Goal: Entertainment & Leisure: Consume media (video, audio)

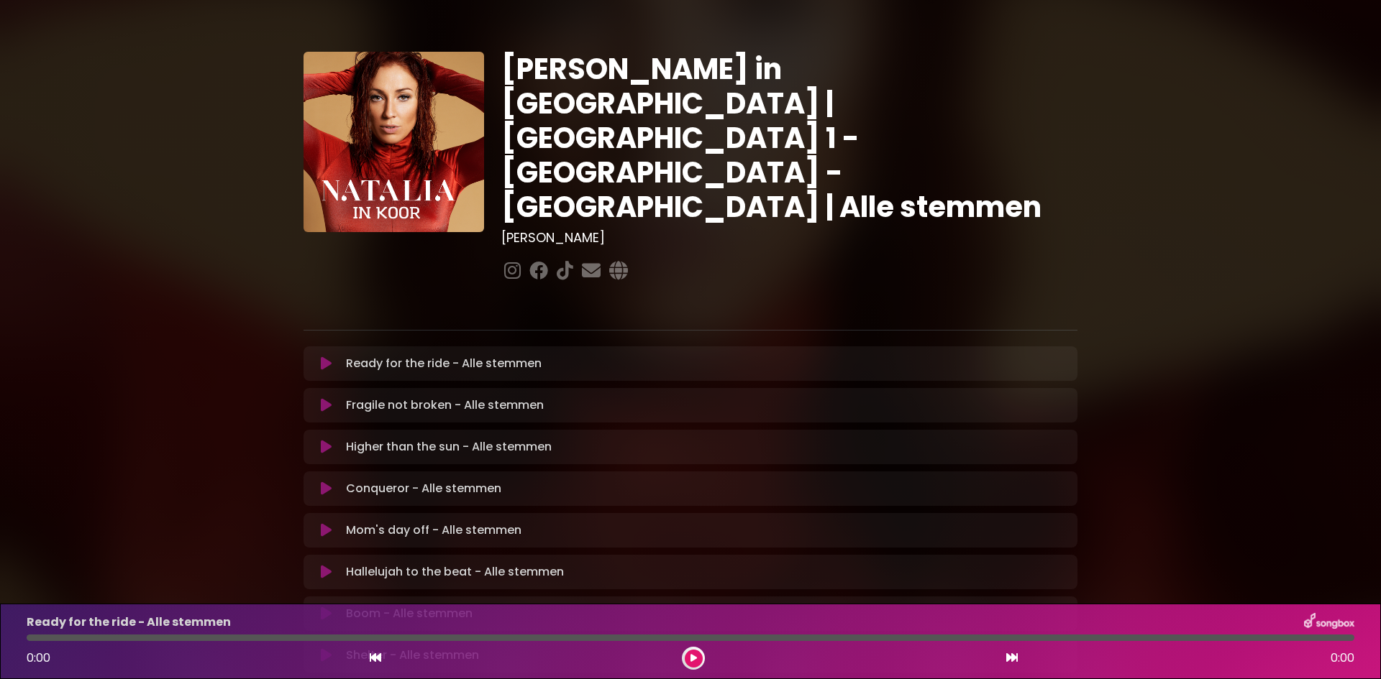
click at [321, 357] on icon at bounding box center [326, 364] width 11 height 14
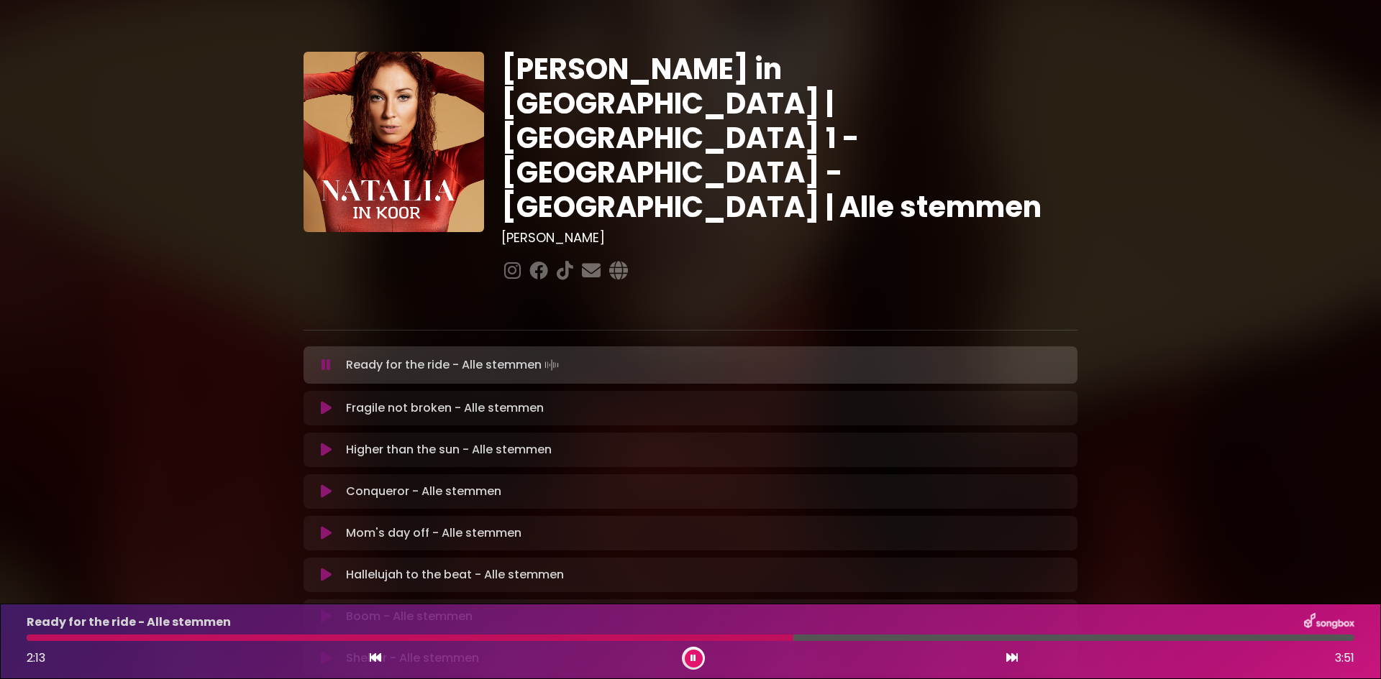
click at [691, 657] on icon at bounding box center [693, 658] width 6 height 9
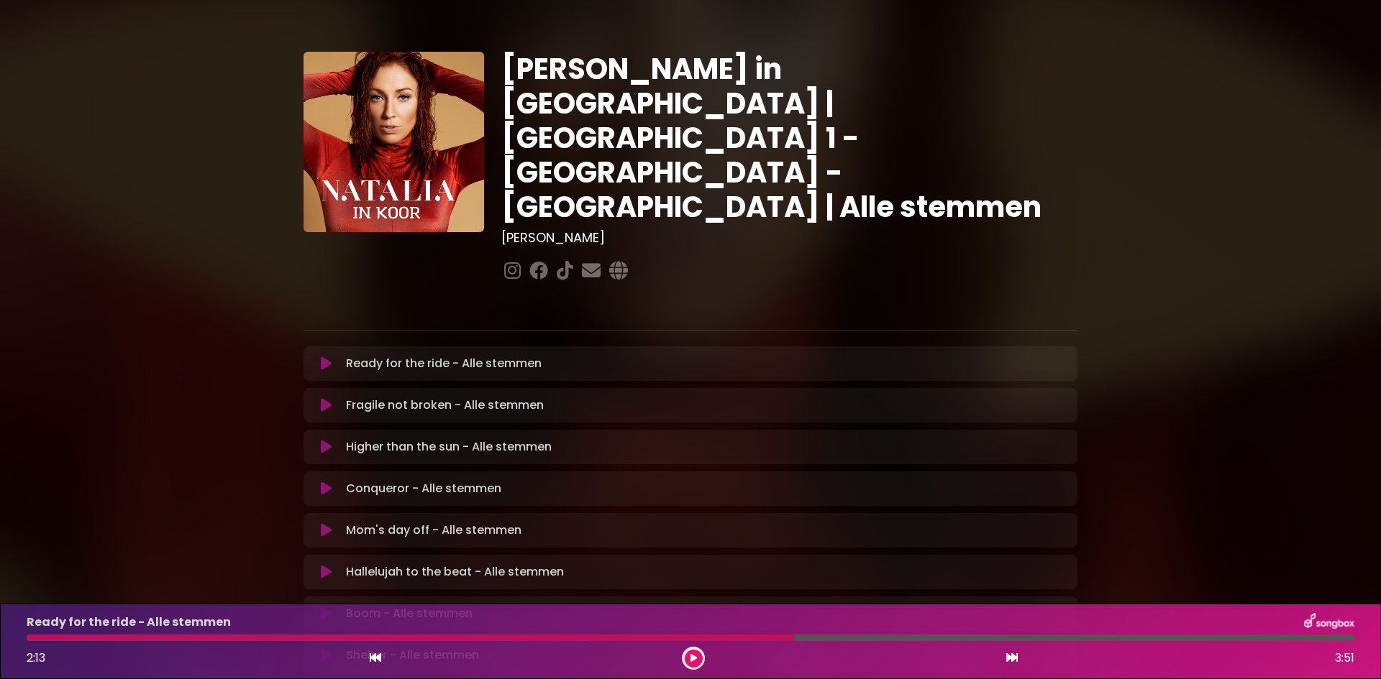
click at [692, 656] on icon at bounding box center [693, 658] width 6 height 9
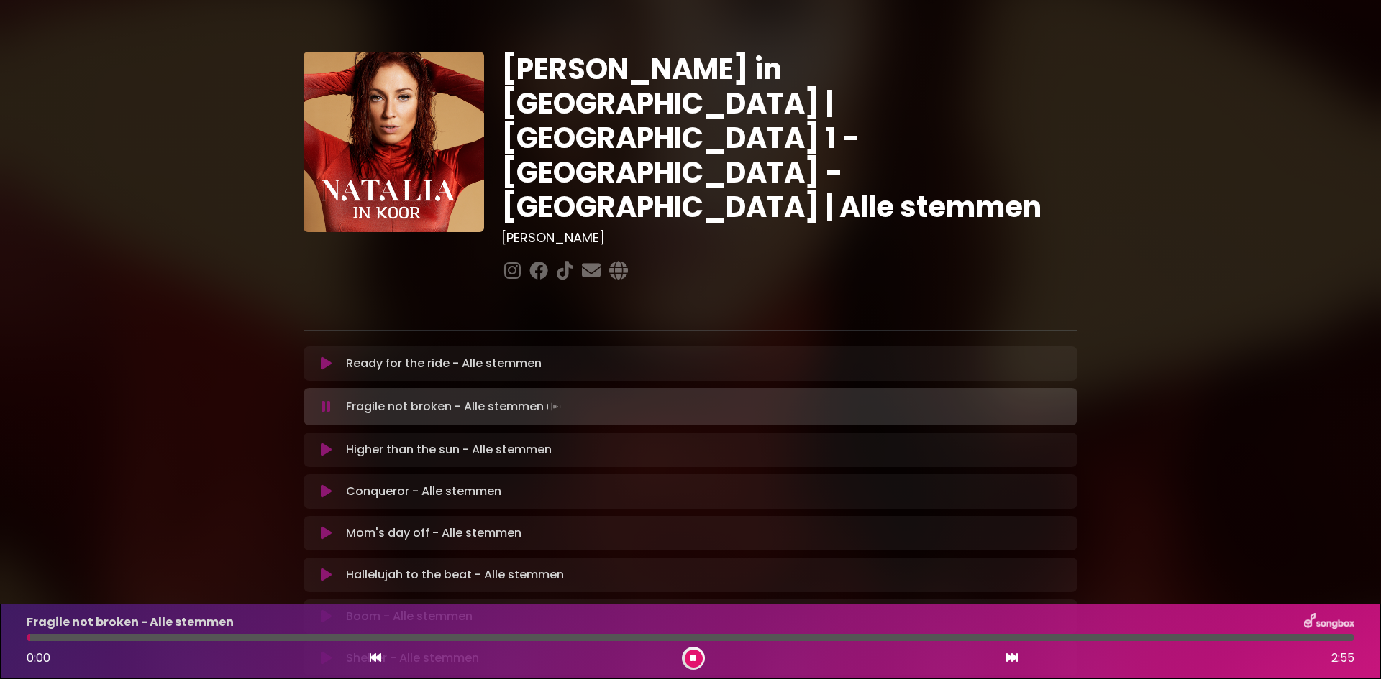
click at [692, 665] on button at bounding box center [694, 659] width 18 height 18
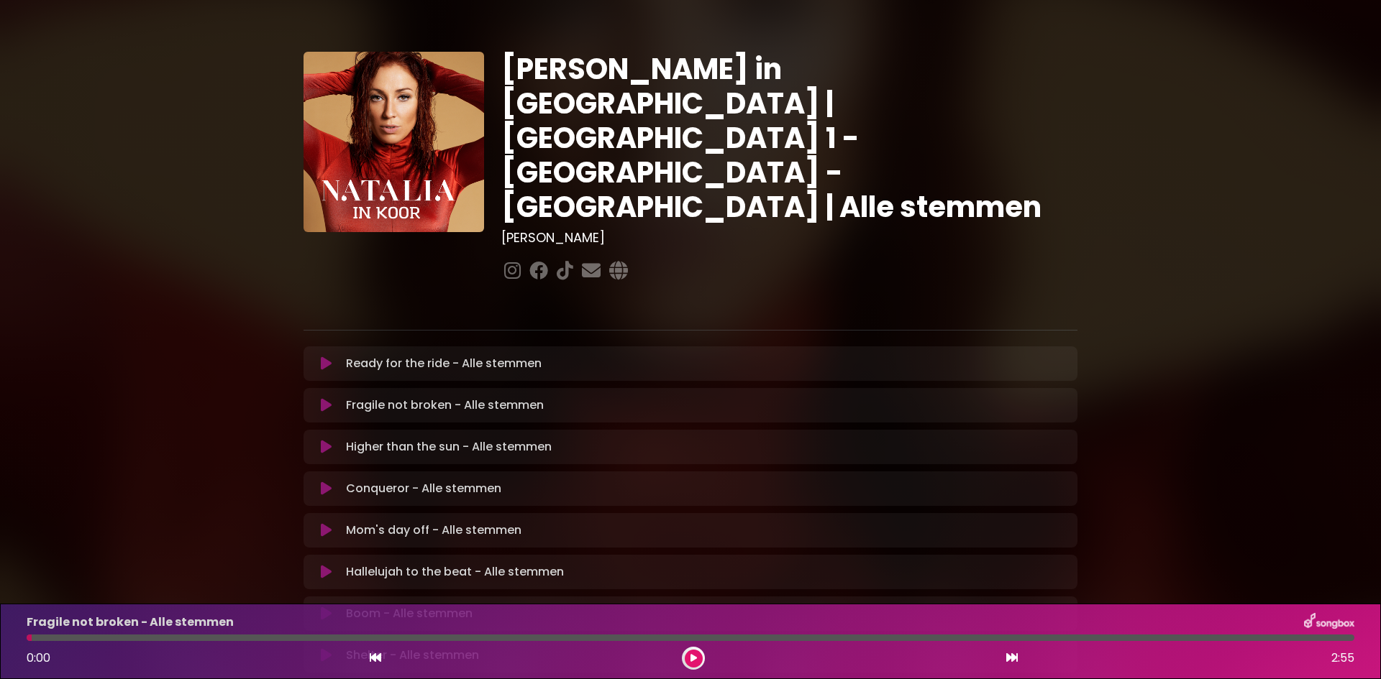
click at [326, 398] on icon at bounding box center [326, 405] width 11 height 14
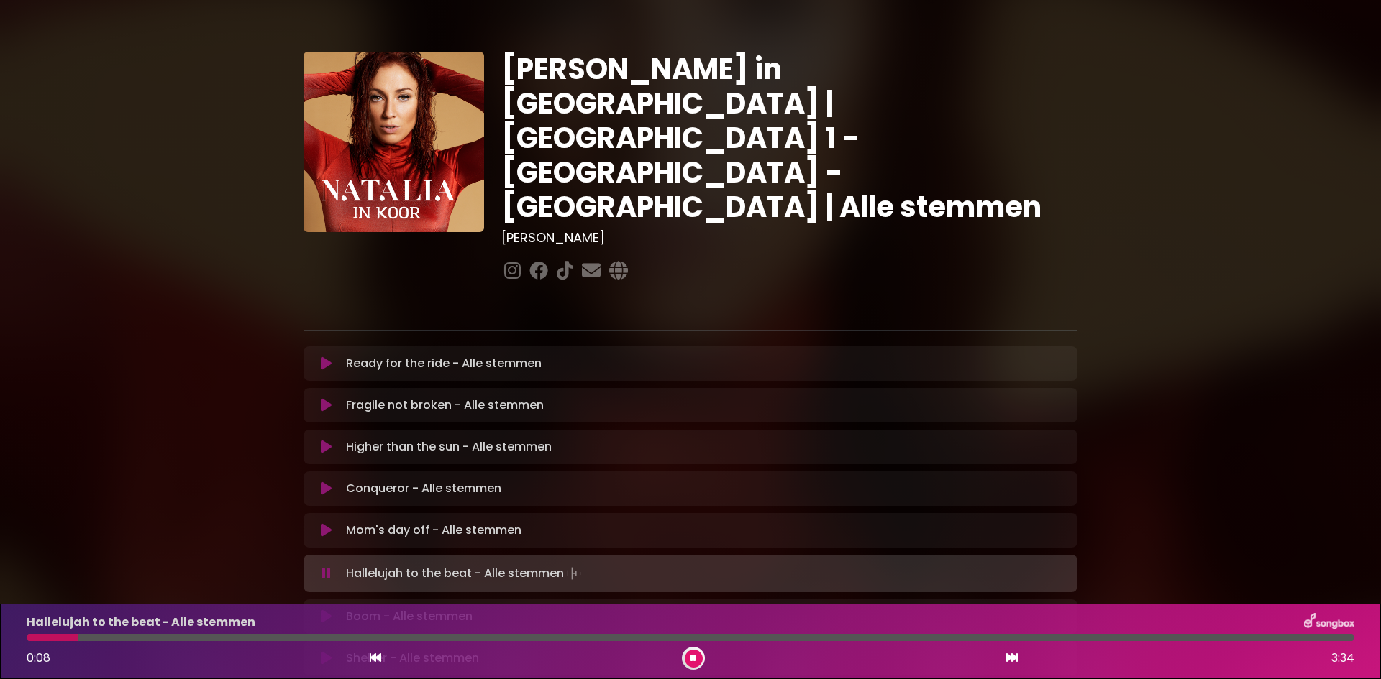
click at [690, 654] on button at bounding box center [694, 659] width 18 height 18
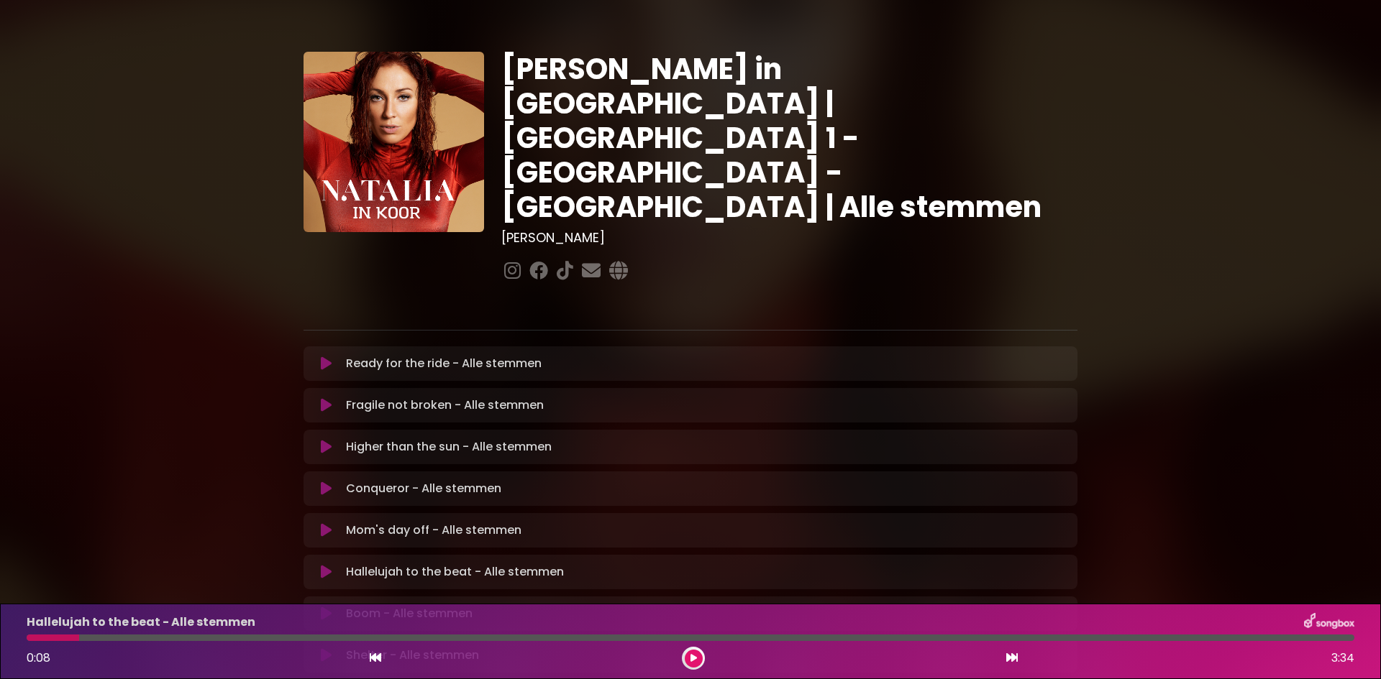
click at [32, 639] on div at bounding box center [53, 638] width 52 height 6
drag, startPoint x: 26, startPoint y: 641, endPoint x: 37, endPoint y: 639, distance: 11.2
click at [37, 639] on div "Hallelujah to the beat - Alle stemmen 0:08 3:34" at bounding box center [690, 641] width 1345 height 57
click at [32, 638] on div at bounding box center [53, 638] width 52 height 6
click at [29, 640] on div at bounding box center [53, 638] width 52 height 6
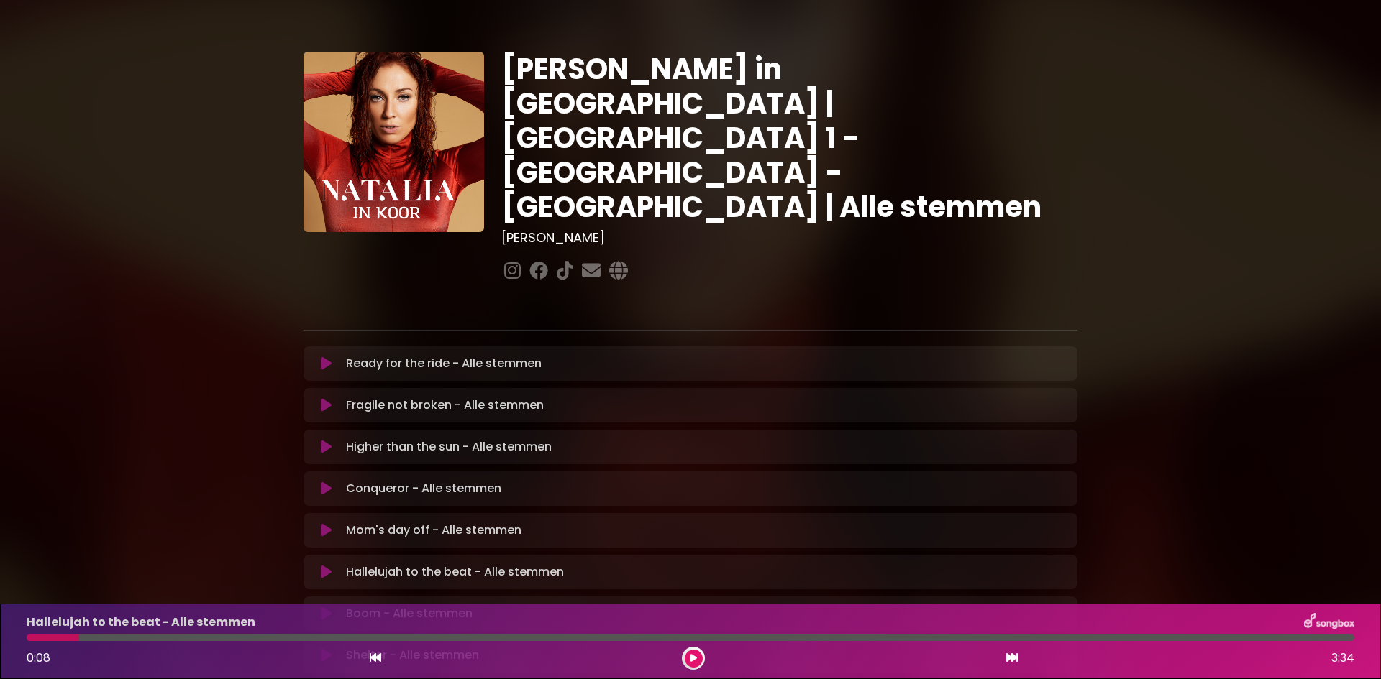
click at [692, 664] on button at bounding box center [694, 659] width 18 height 18
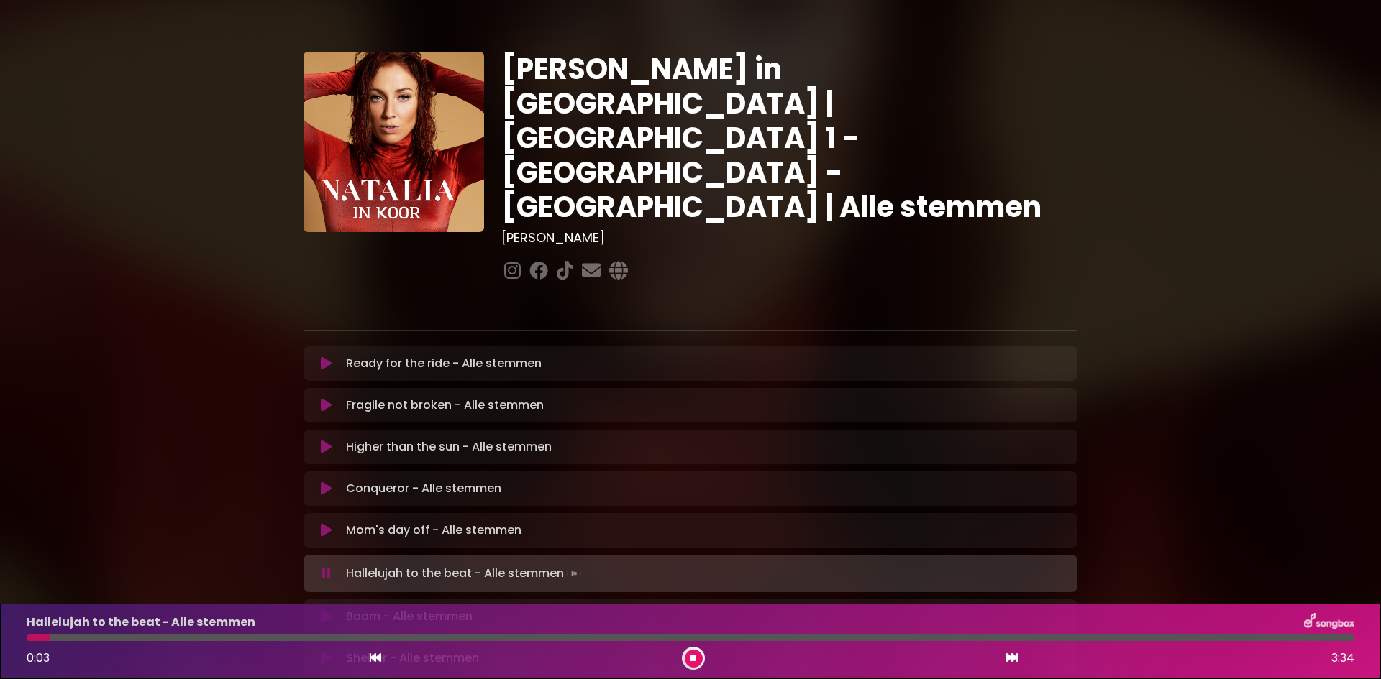
click at [690, 659] on icon at bounding box center [693, 658] width 6 height 9
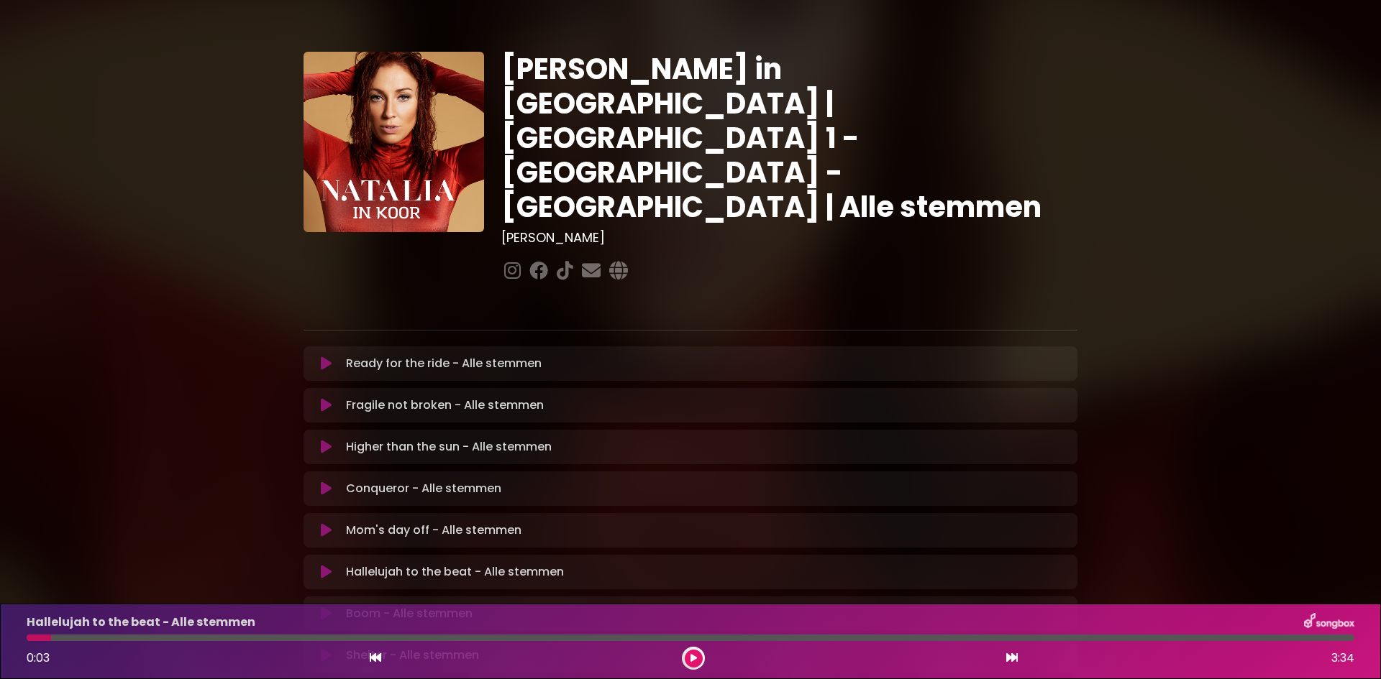
click at [696, 663] on button at bounding box center [694, 659] width 18 height 18
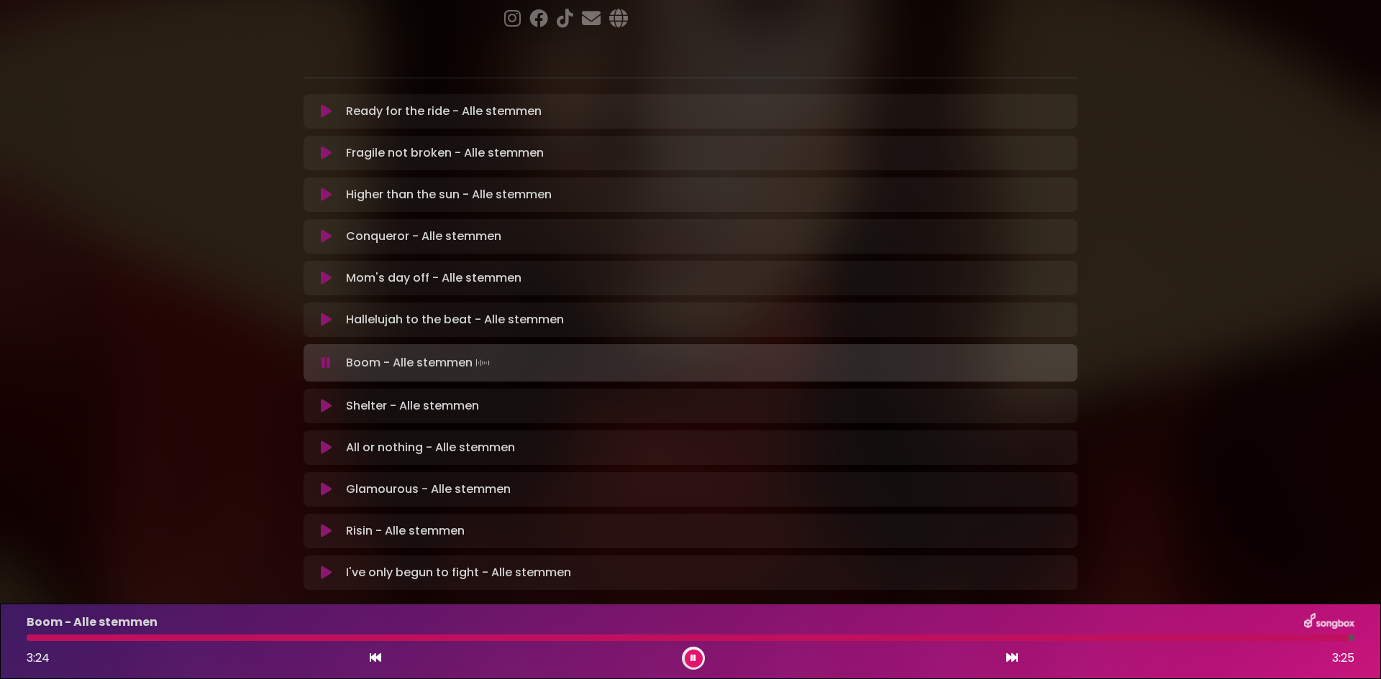
scroll to position [157, 0]
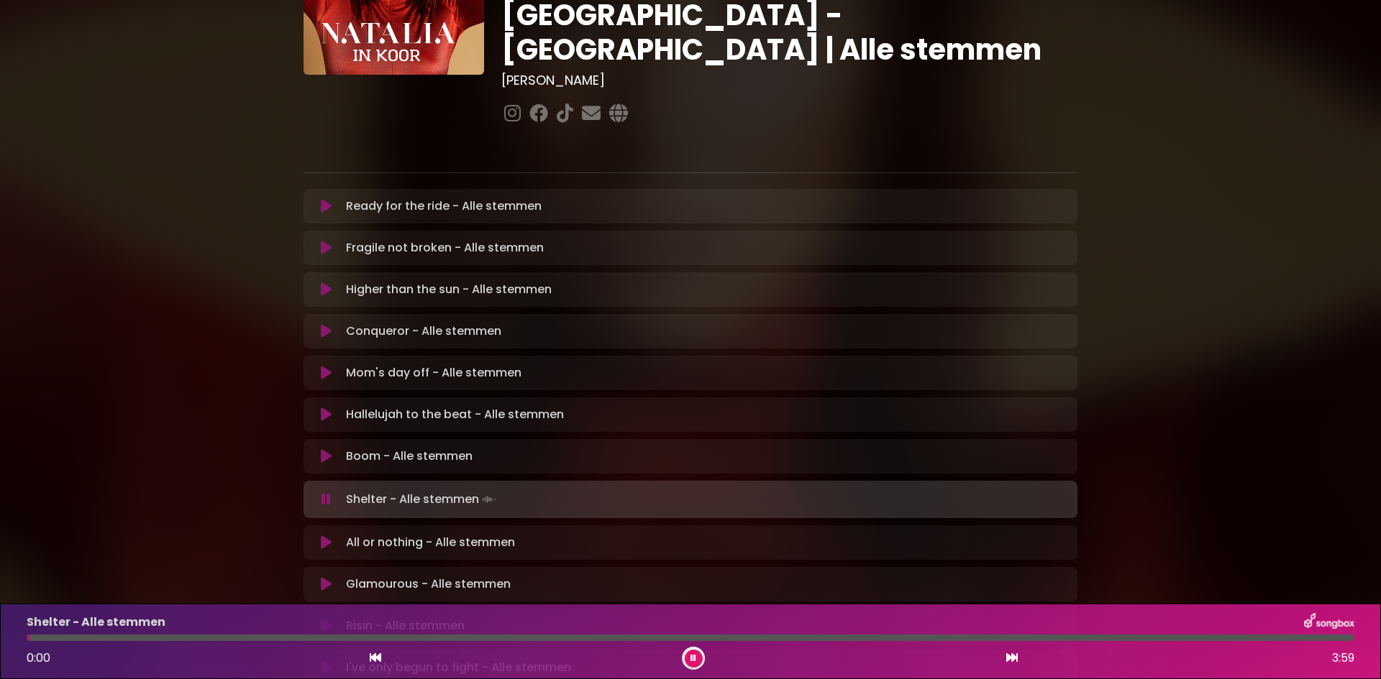
click at [691, 660] on icon at bounding box center [693, 658] width 6 height 9
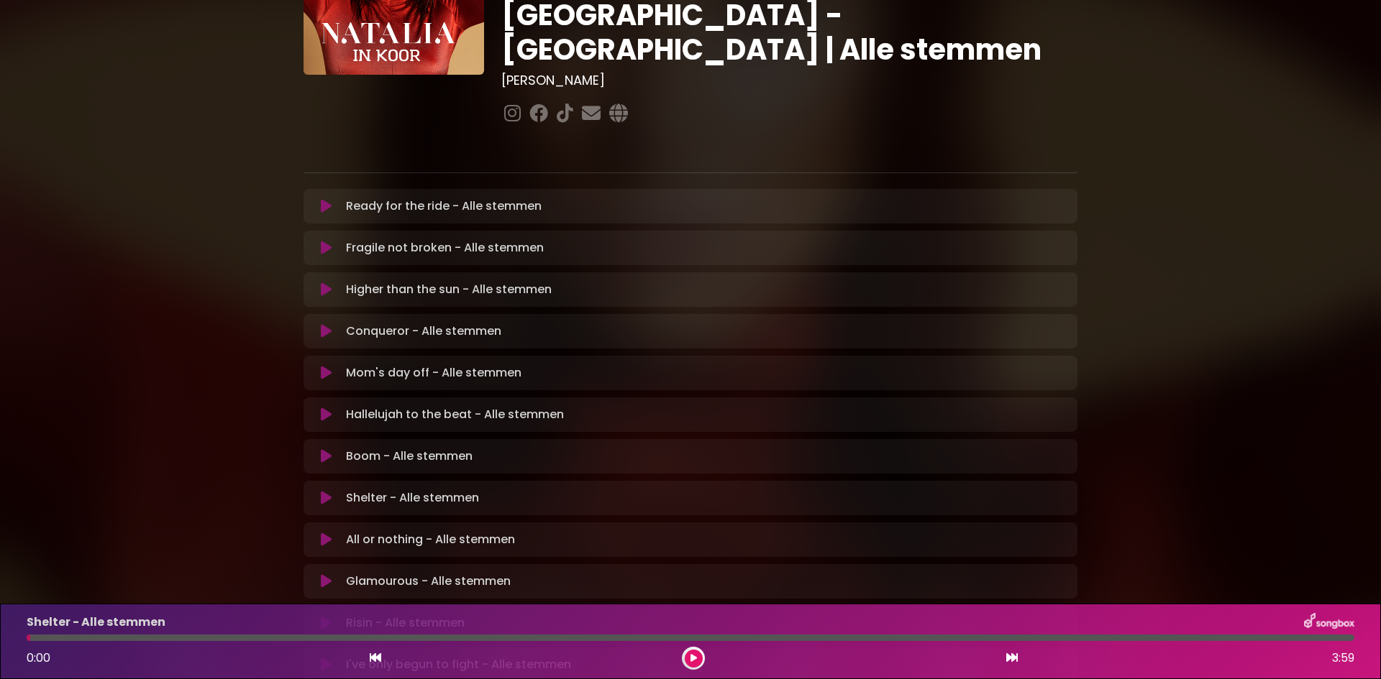
click at [691, 660] on icon at bounding box center [693, 658] width 6 height 9
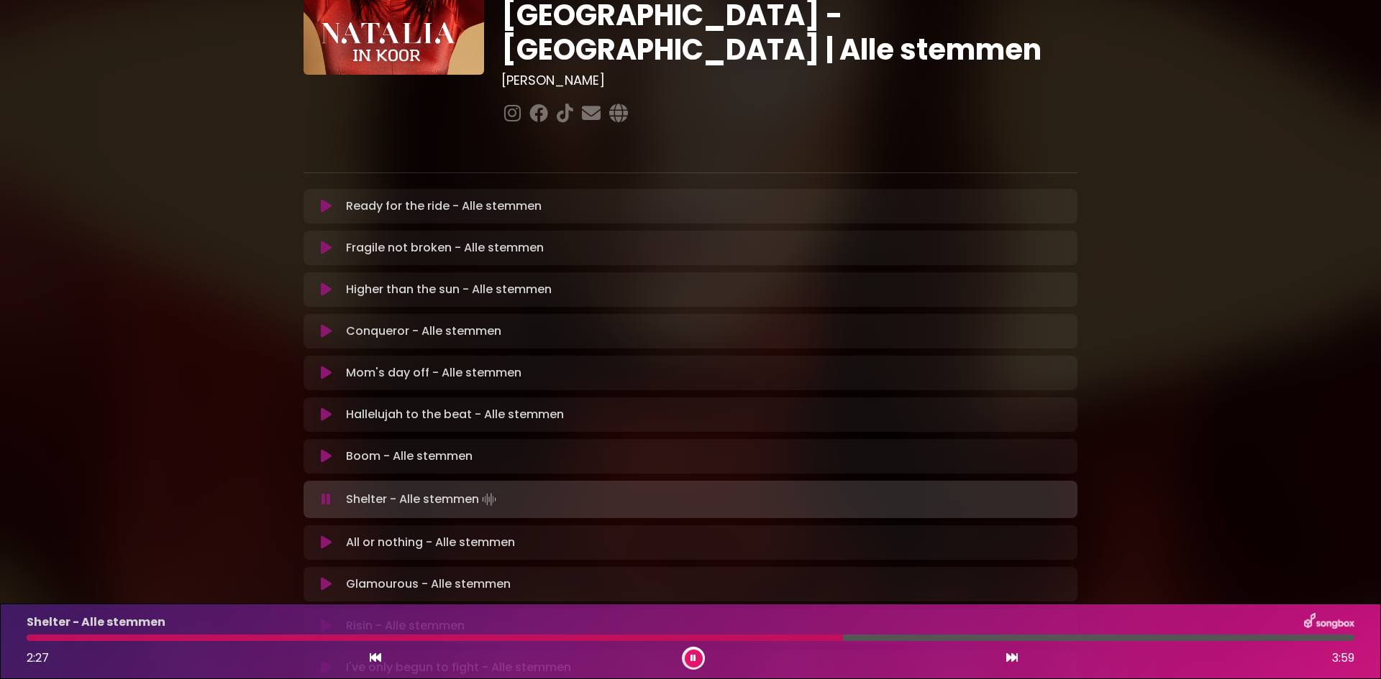
click at [736, 635] on div at bounding box center [435, 638] width 816 height 6
click at [639, 638] on div at bounding box center [447, 638] width 840 height 6
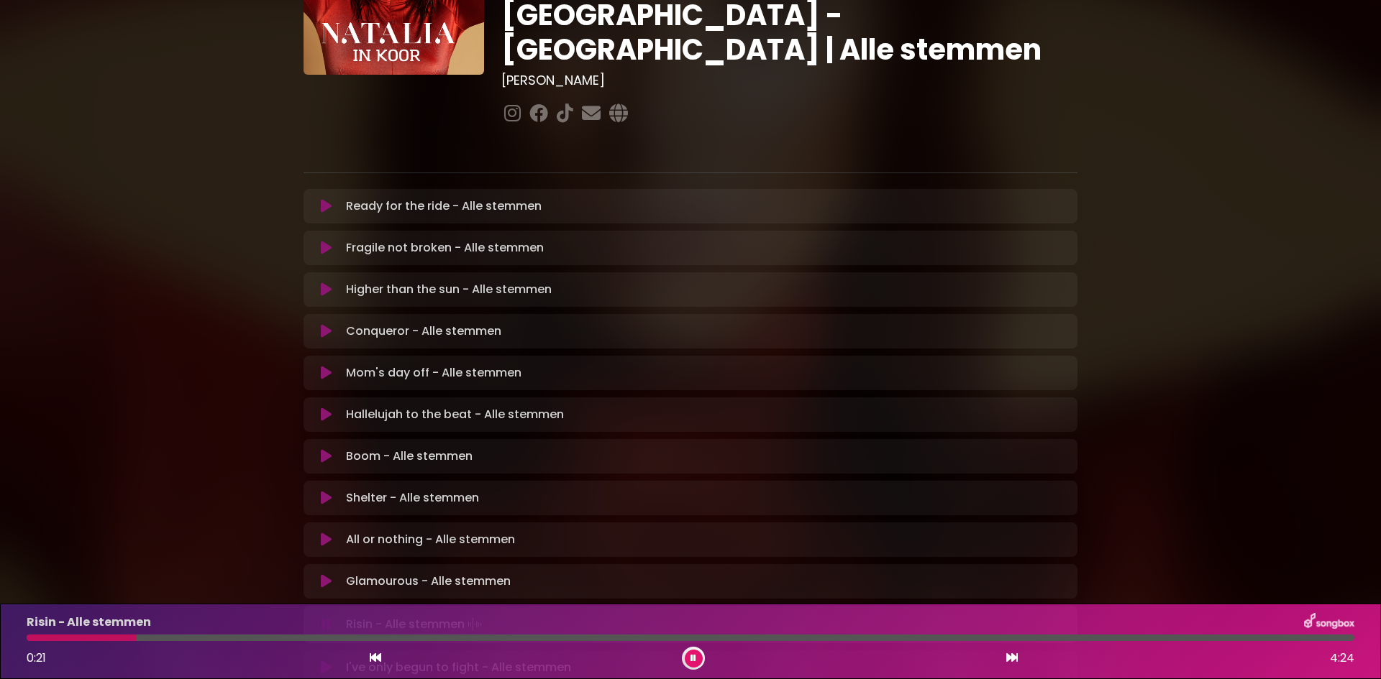
click at [29, 639] on div at bounding box center [82, 638] width 110 height 6
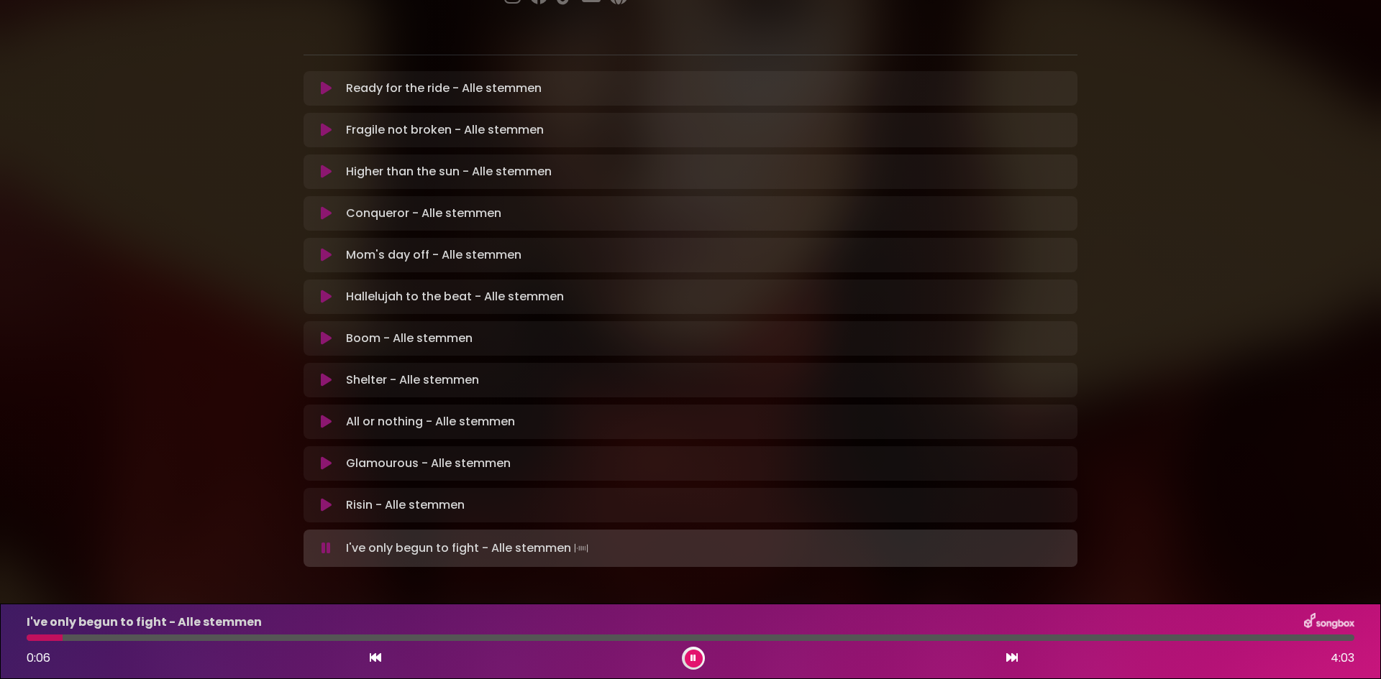
scroll to position [278, 0]
click at [691, 662] on button at bounding box center [694, 659] width 18 height 18
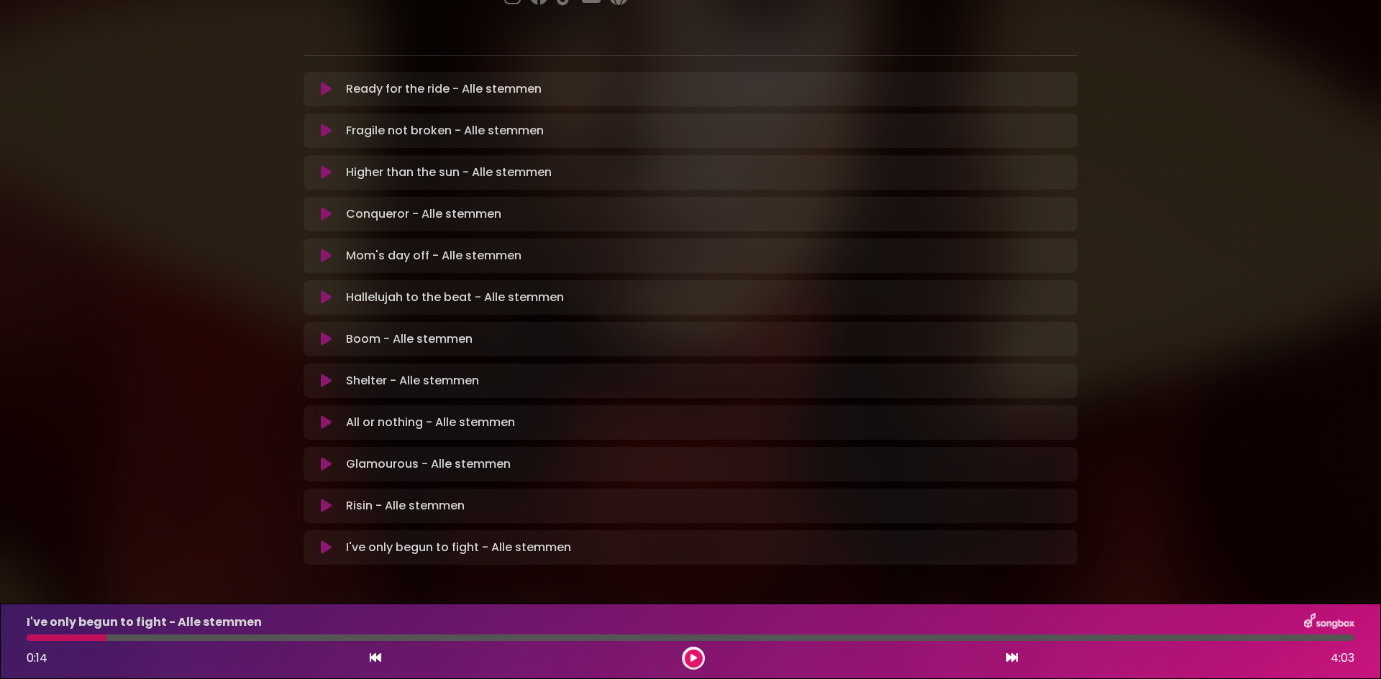
click at [685, 656] on button at bounding box center [694, 659] width 18 height 18
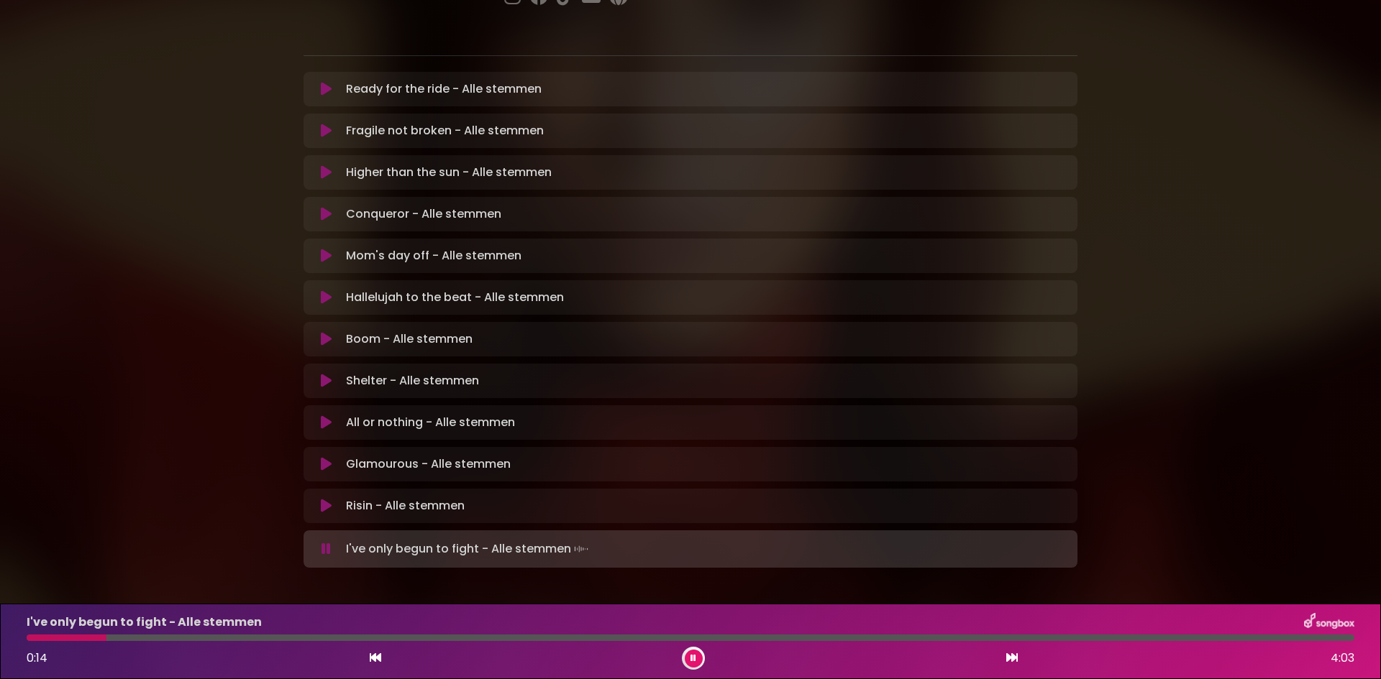
scroll to position [278, 0]
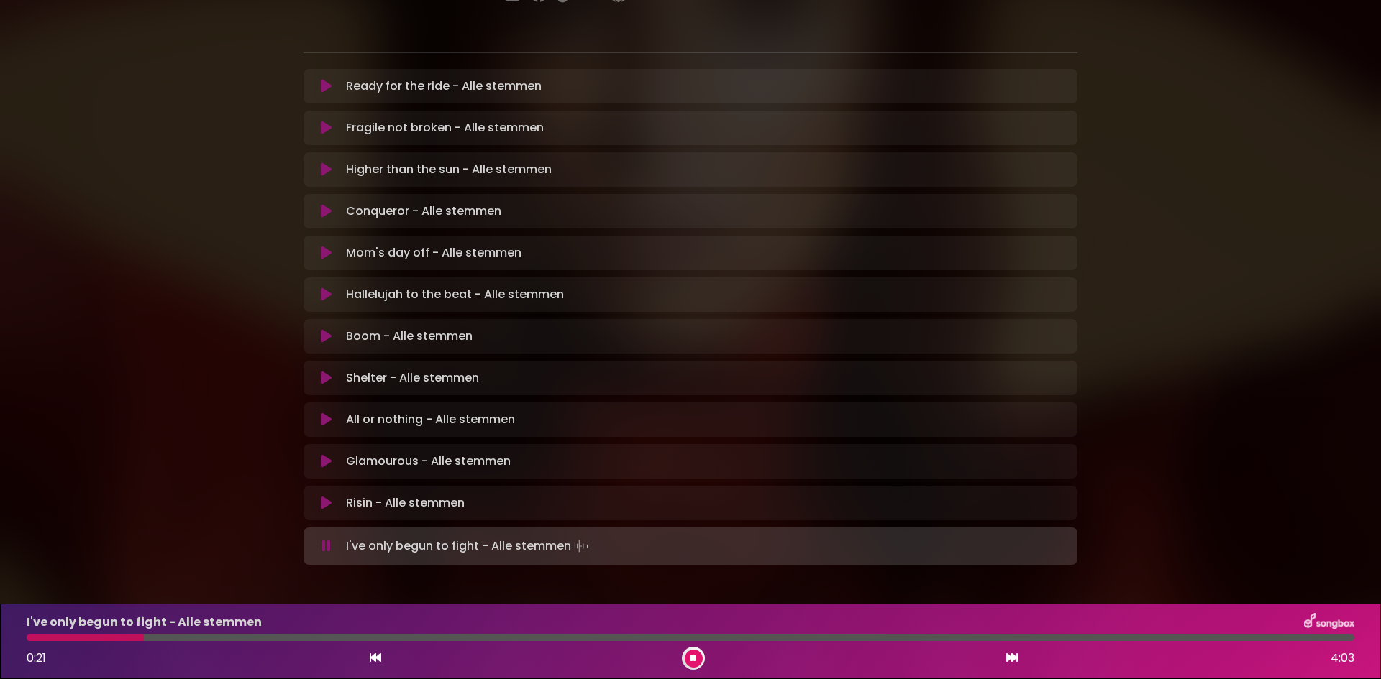
click at [692, 663] on button at bounding box center [694, 659] width 18 height 18
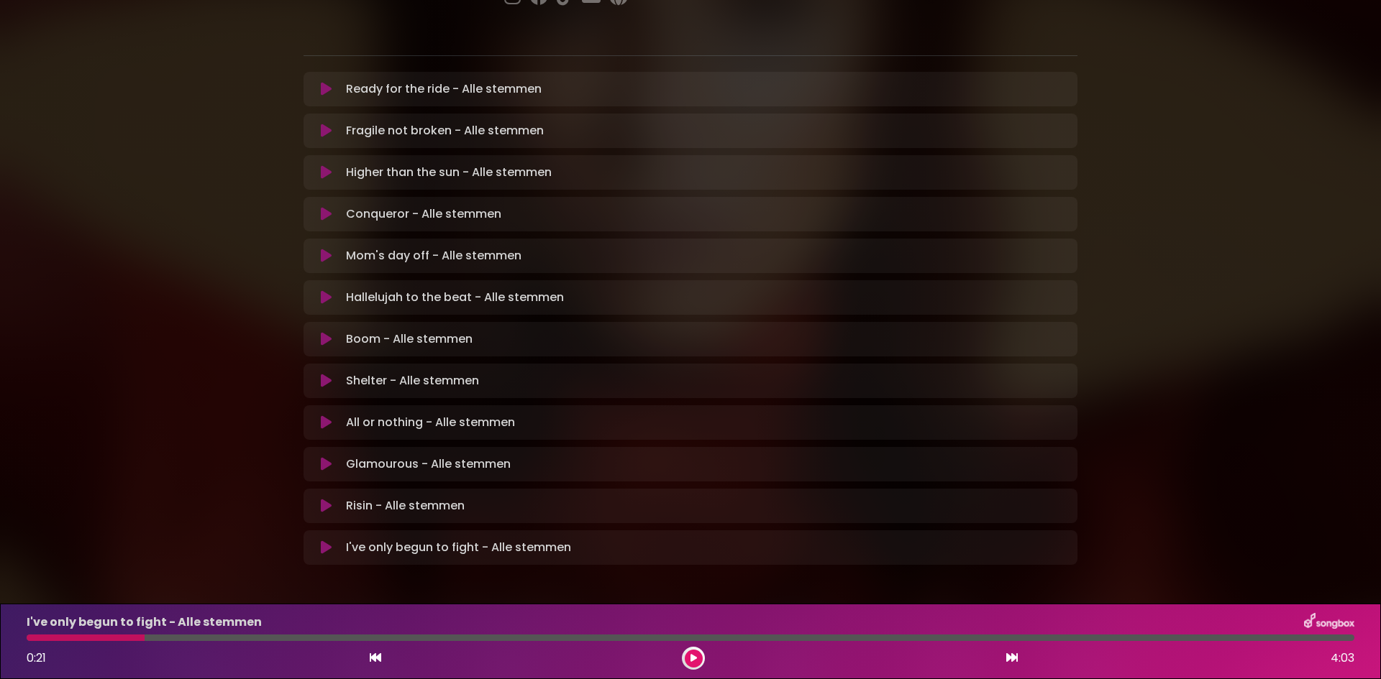
click at [688, 658] on button at bounding box center [694, 659] width 18 height 18
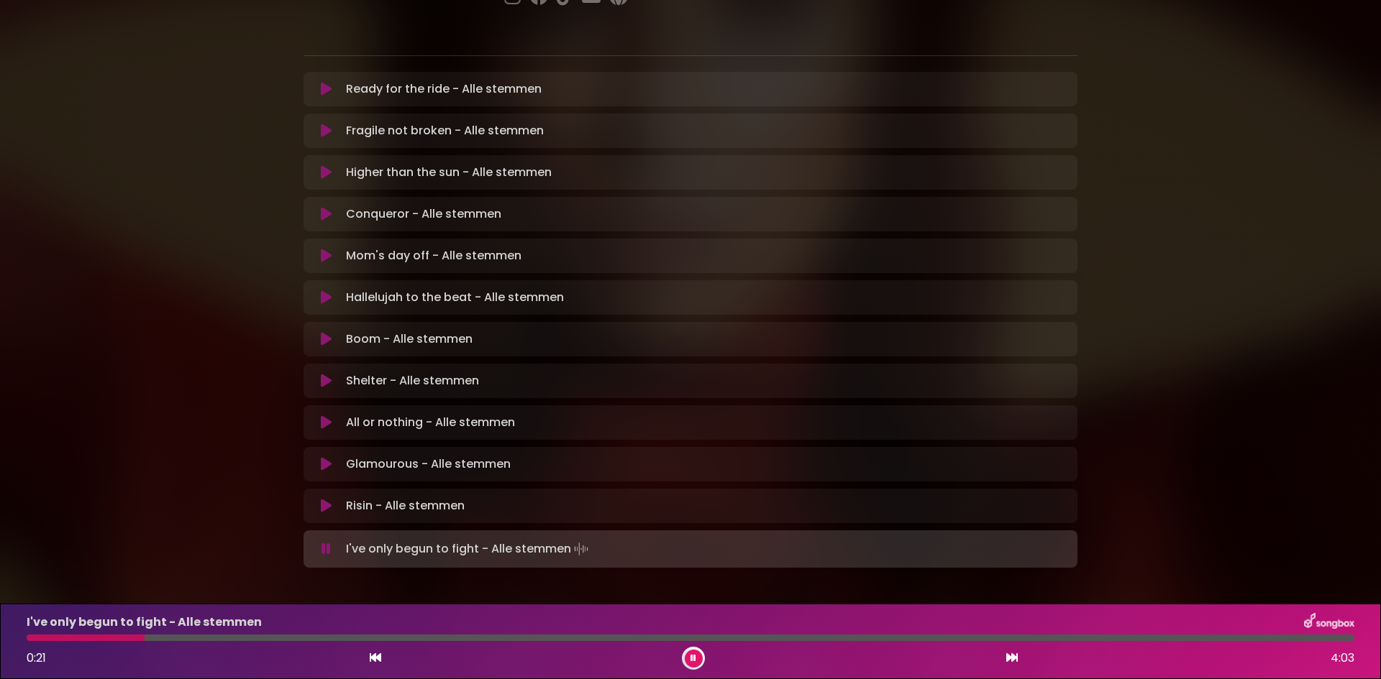
scroll to position [278, 0]
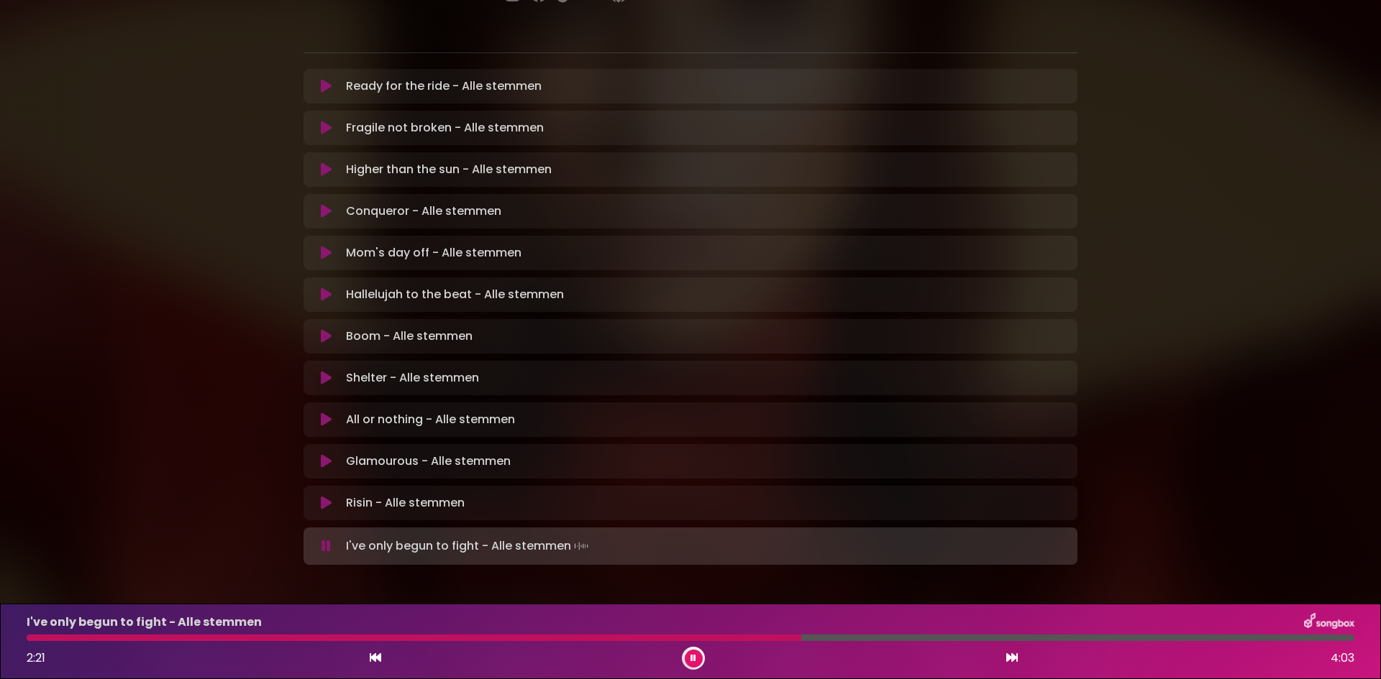
click at [628, 635] on div at bounding box center [414, 638] width 774 height 6
click at [695, 654] on icon at bounding box center [693, 658] width 6 height 9
